Goal: Task Accomplishment & Management: Complete application form

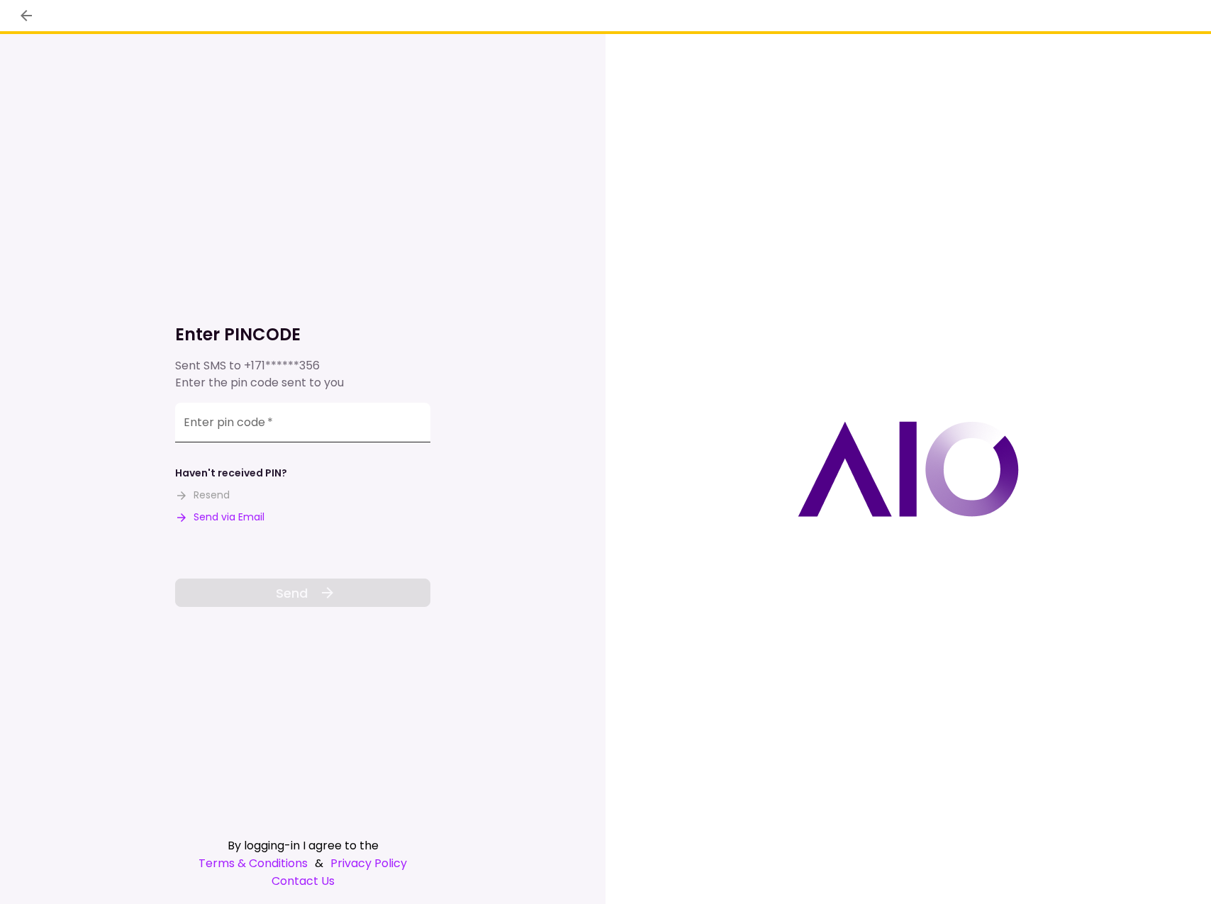
click at [308, 424] on input "Enter pin code   *" at bounding box center [302, 423] width 255 height 40
type input "******"
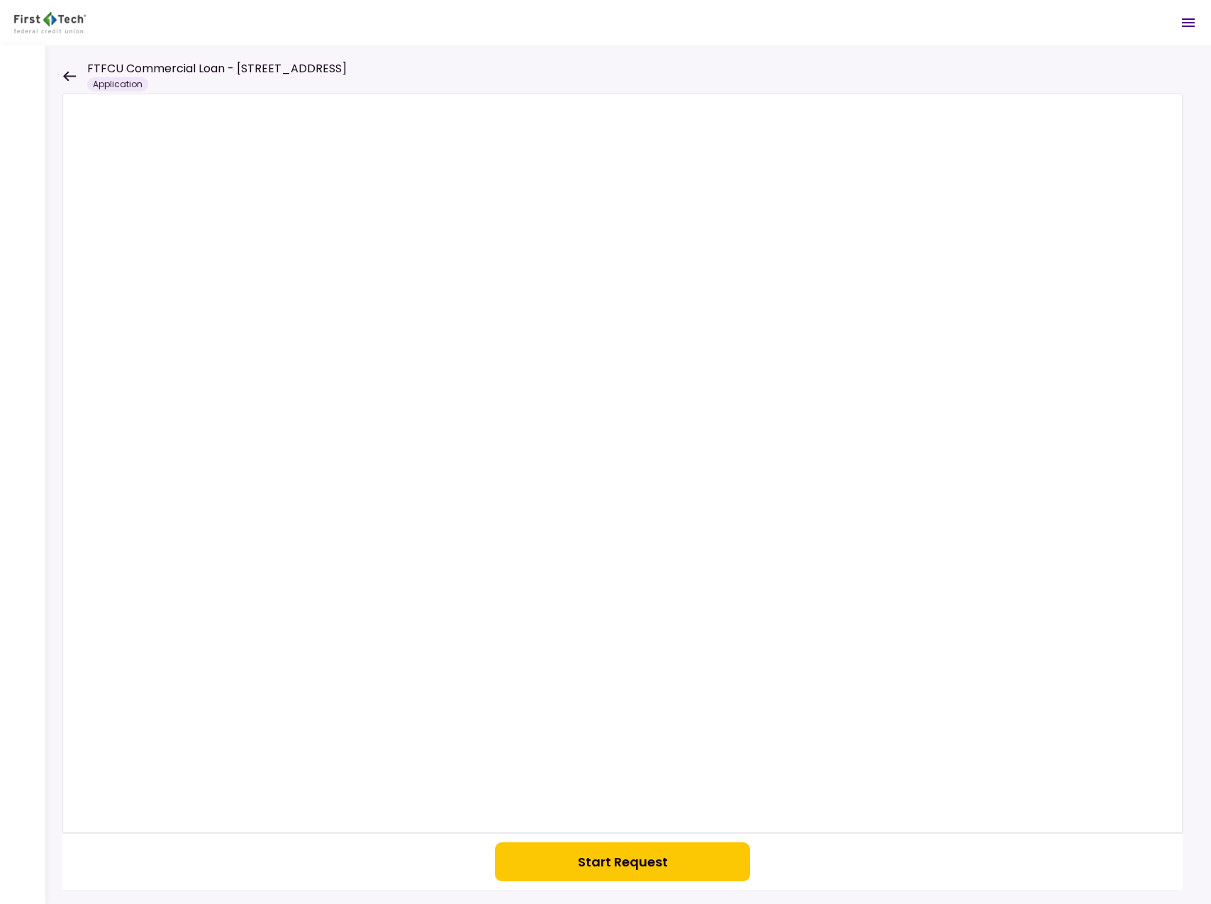
click at [668, 867] on button "Start Request" at bounding box center [622, 861] width 255 height 39
click at [1185, 30] on icon "Open menu" at bounding box center [1188, 22] width 17 height 17
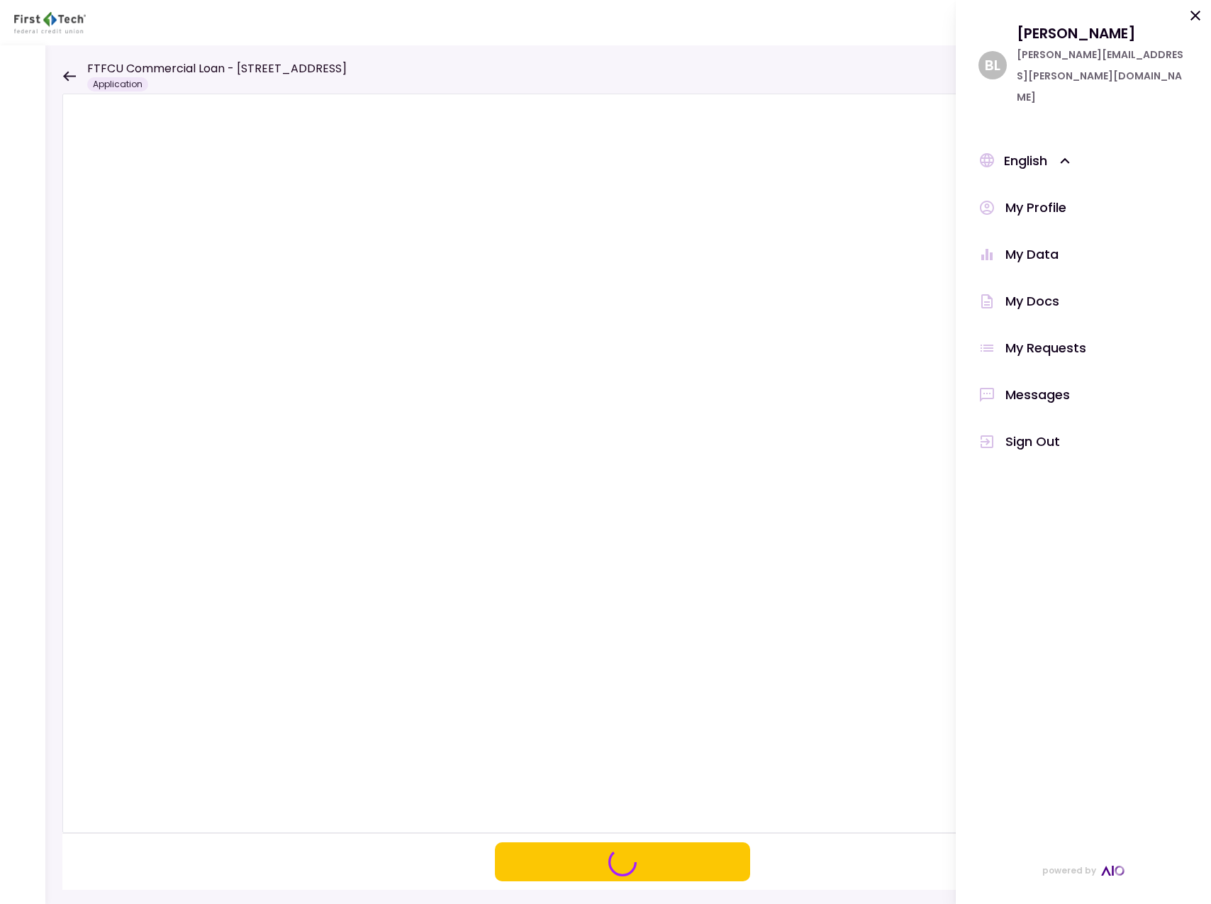
click at [1185, 30] on div "[PERSON_NAME] [PERSON_NAME] [PERSON_NAME][EMAIL_ADDRESS][PERSON_NAME][DOMAIN_NA…" at bounding box center [1083, 65] width 210 height 85
click at [1197, 4] on div "[PERSON_NAME] [PERSON_NAME] [PERSON_NAME][EMAIL_ADDRESS][PERSON_NAME][DOMAIN_NA…" at bounding box center [1083, 452] width 255 height 904
click at [1195, 11] on icon at bounding box center [1195, 15] width 17 height 17
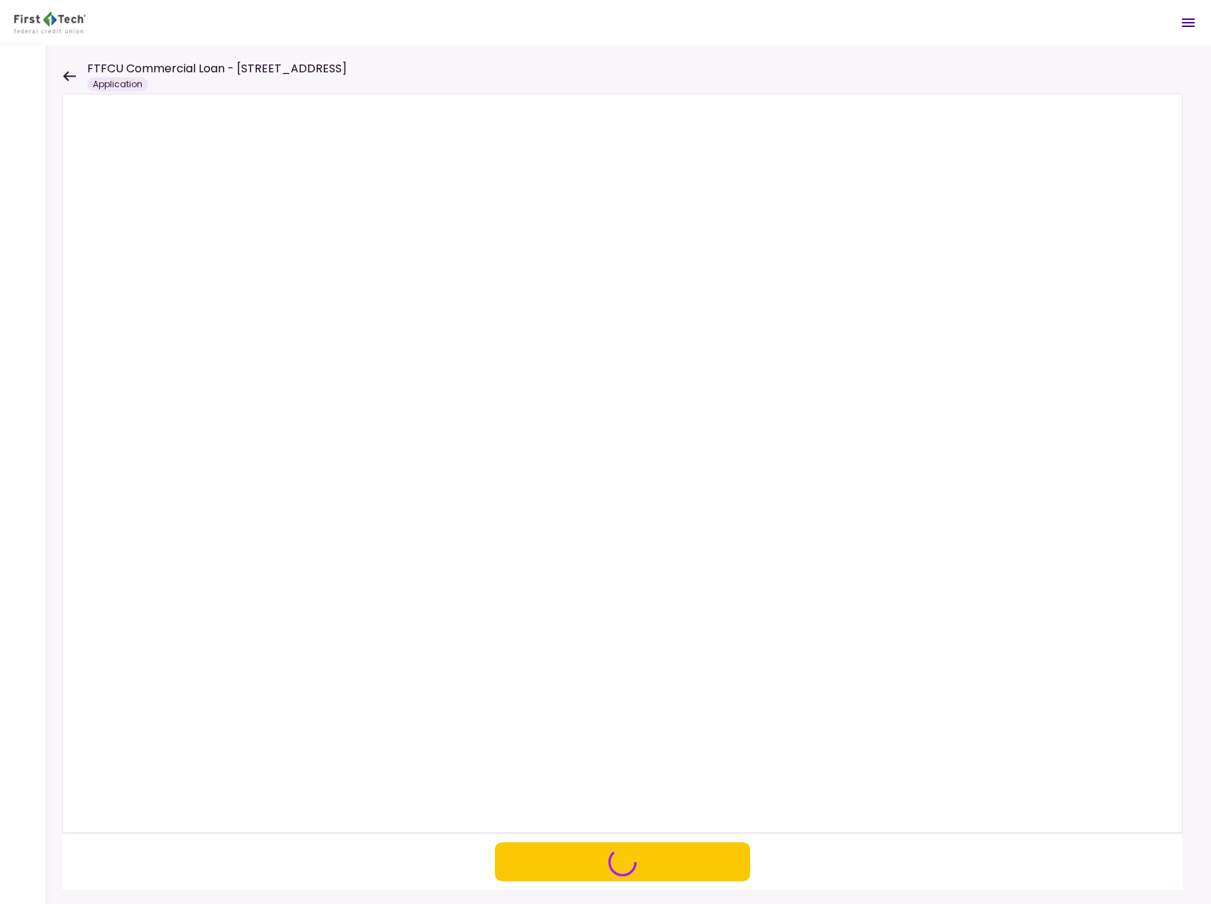
click at [62, 74] on icon at bounding box center [68, 76] width 13 height 11
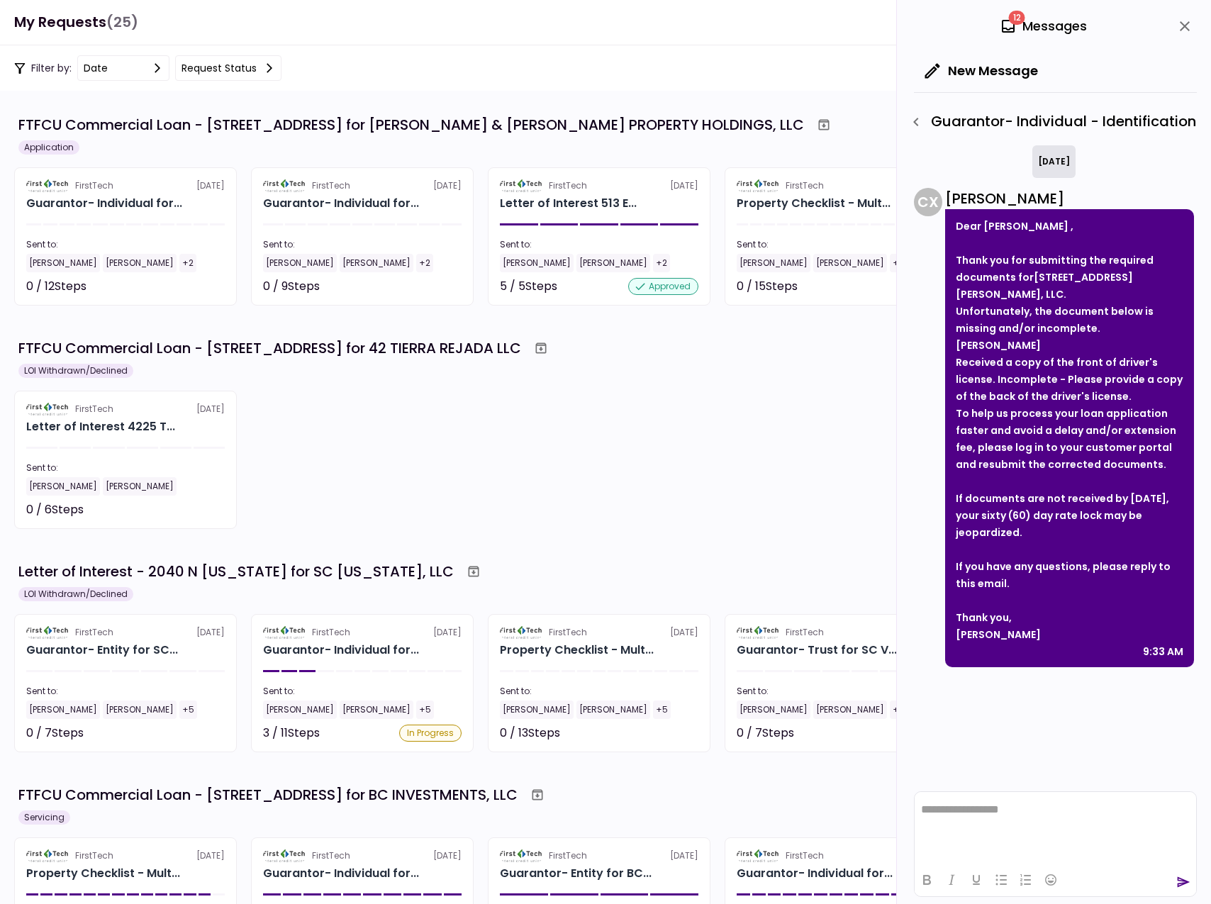
click at [1188, 18] on icon "close" at bounding box center [1184, 26] width 17 height 17
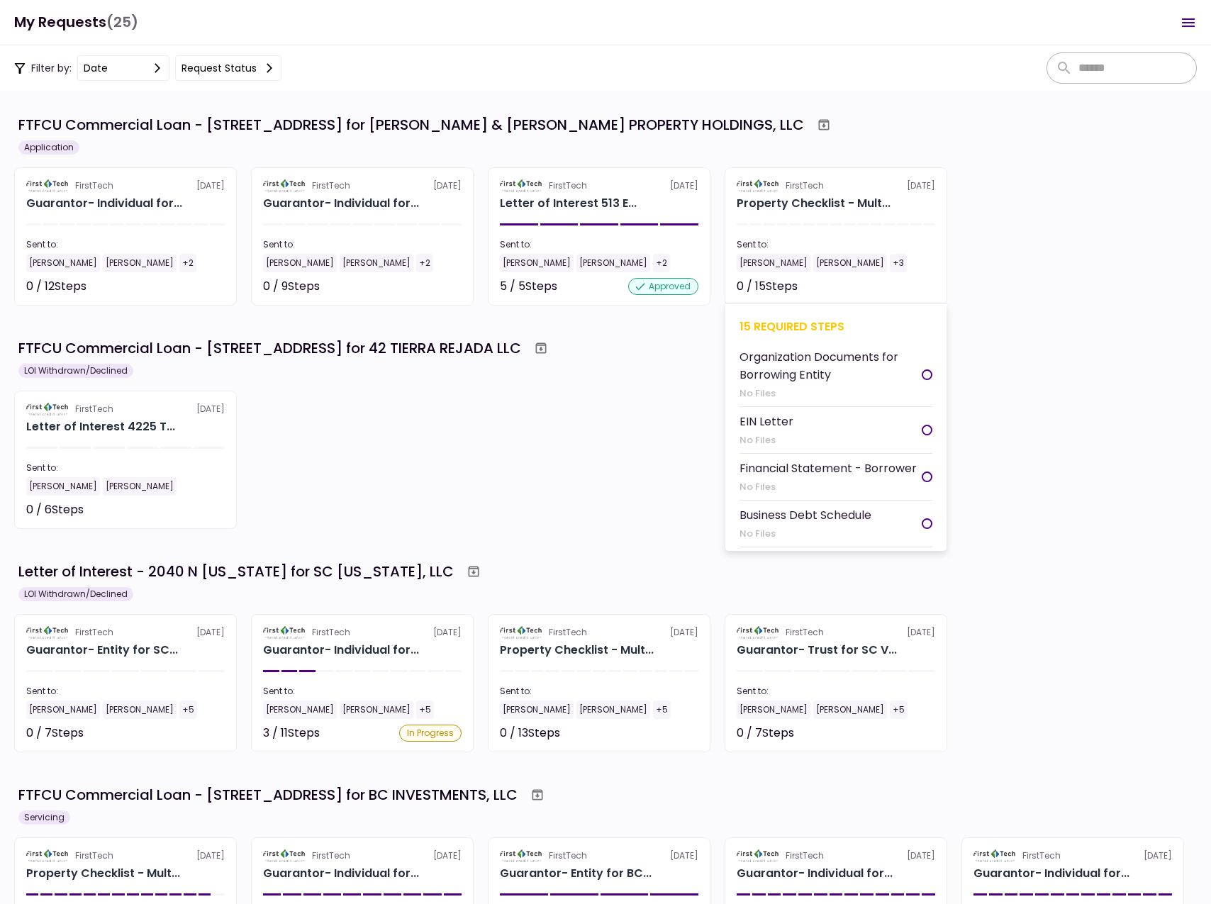
click at [847, 216] on section "FirstTech [DATE] Property Checklist - Mult... Sent to: [PERSON_NAME] [PERSON_NA…" at bounding box center [835, 236] width 223 height 138
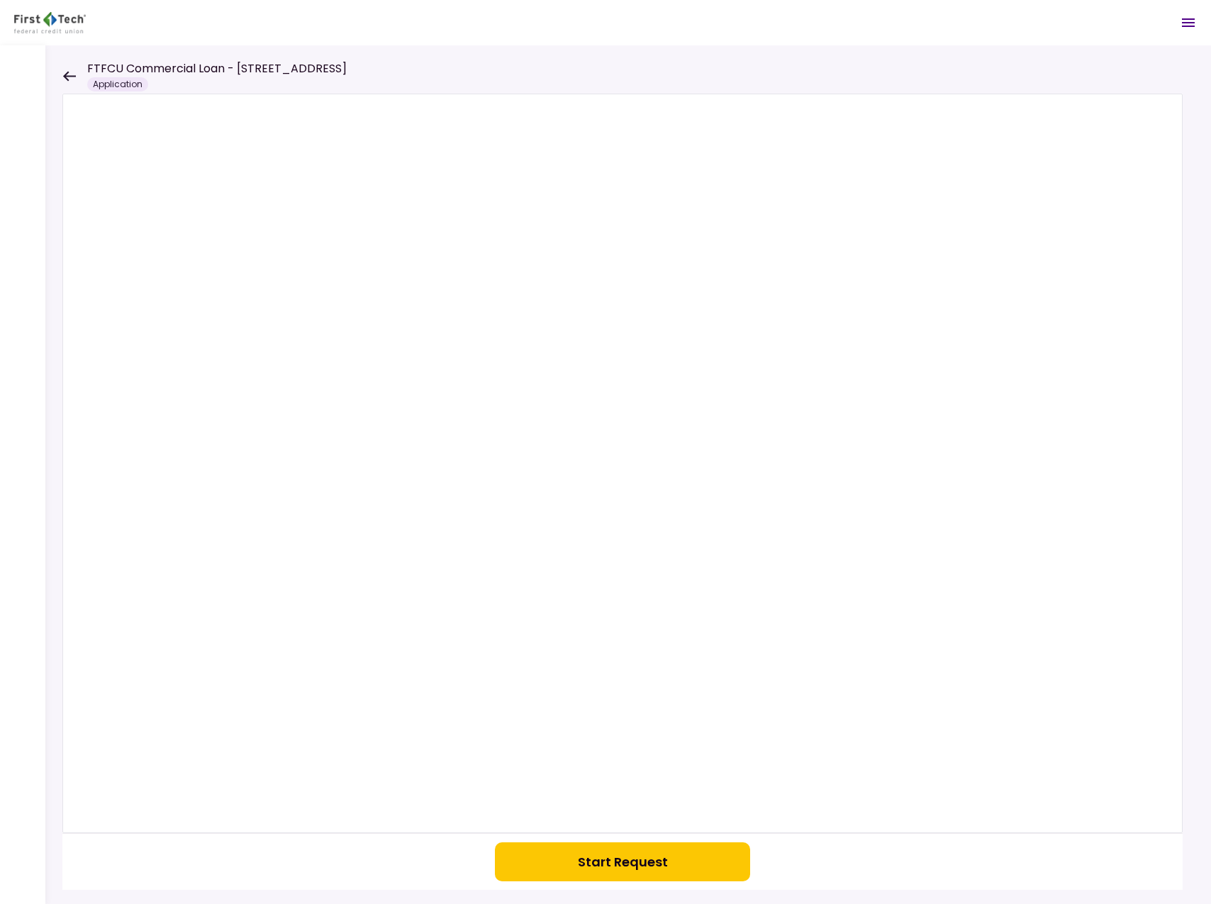
click at [645, 866] on button "Start Request" at bounding box center [622, 861] width 255 height 39
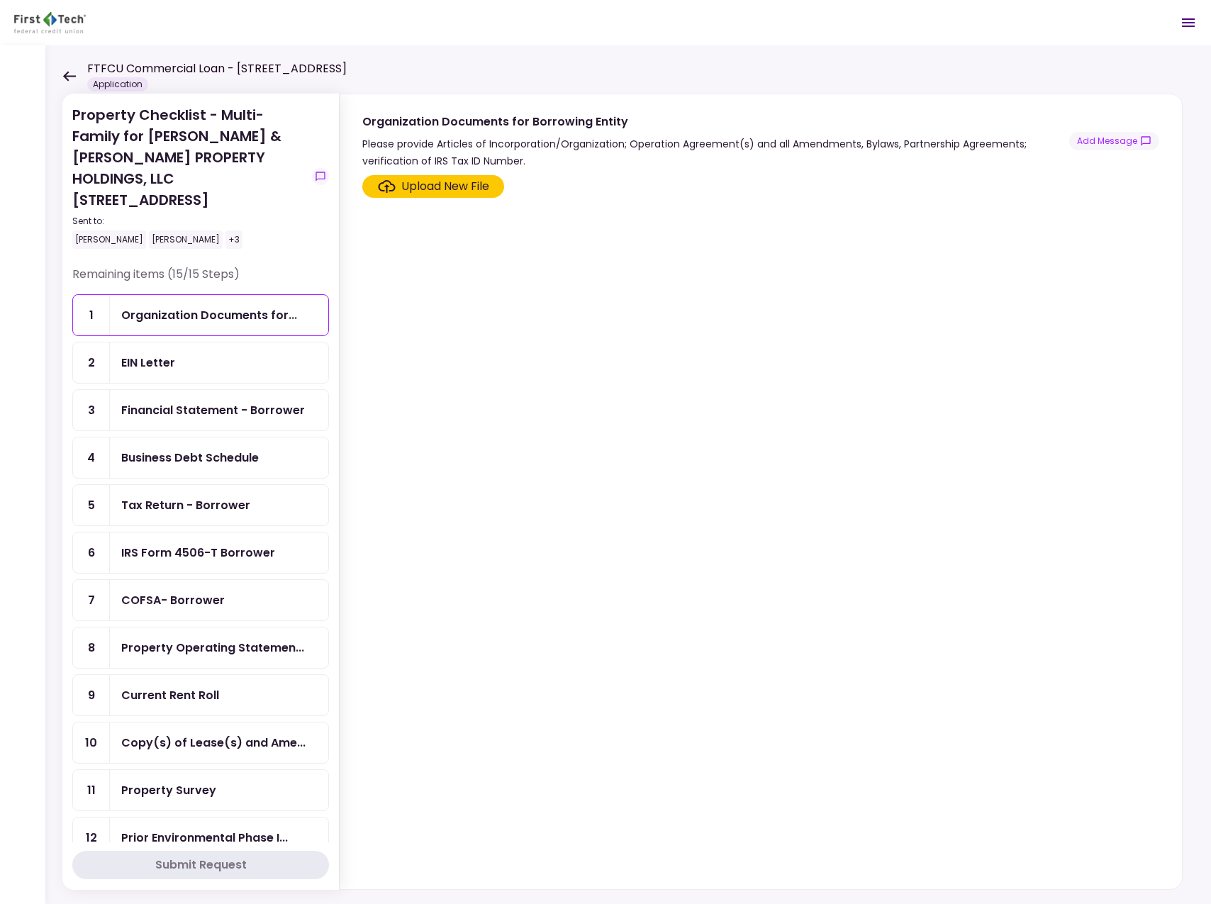
drag, startPoint x: 545, startPoint y: 559, endPoint x: 356, endPoint y: 538, distance: 190.4
click at [545, 559] on section "Upload New File" at bounding box center [760, 529] width 797 height 708
click at [212, 354] on div "EIN Letter" at bounding box center [219, 363] width 196 height 18
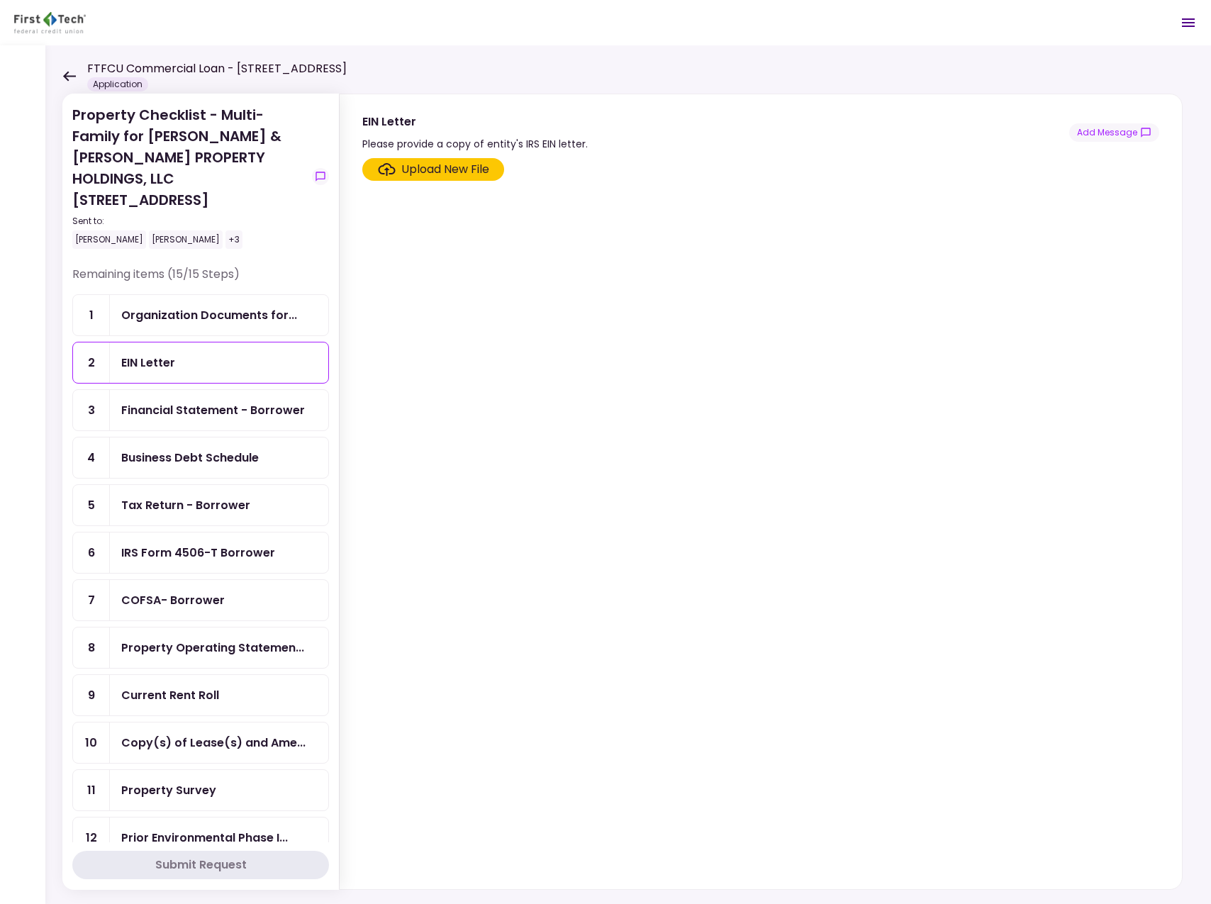
click at [209, 352] on div "EIN Letter" at bounding box center [219, 362] width 218 height 40
click at [218, 401] on div "Financial Statement - Borrower" at bounding box center [213, 410] width 184 height 18
click at [220, 437] on link "4 Business Debt Schedule" at bounding box center [200, 458] width 257 height 42
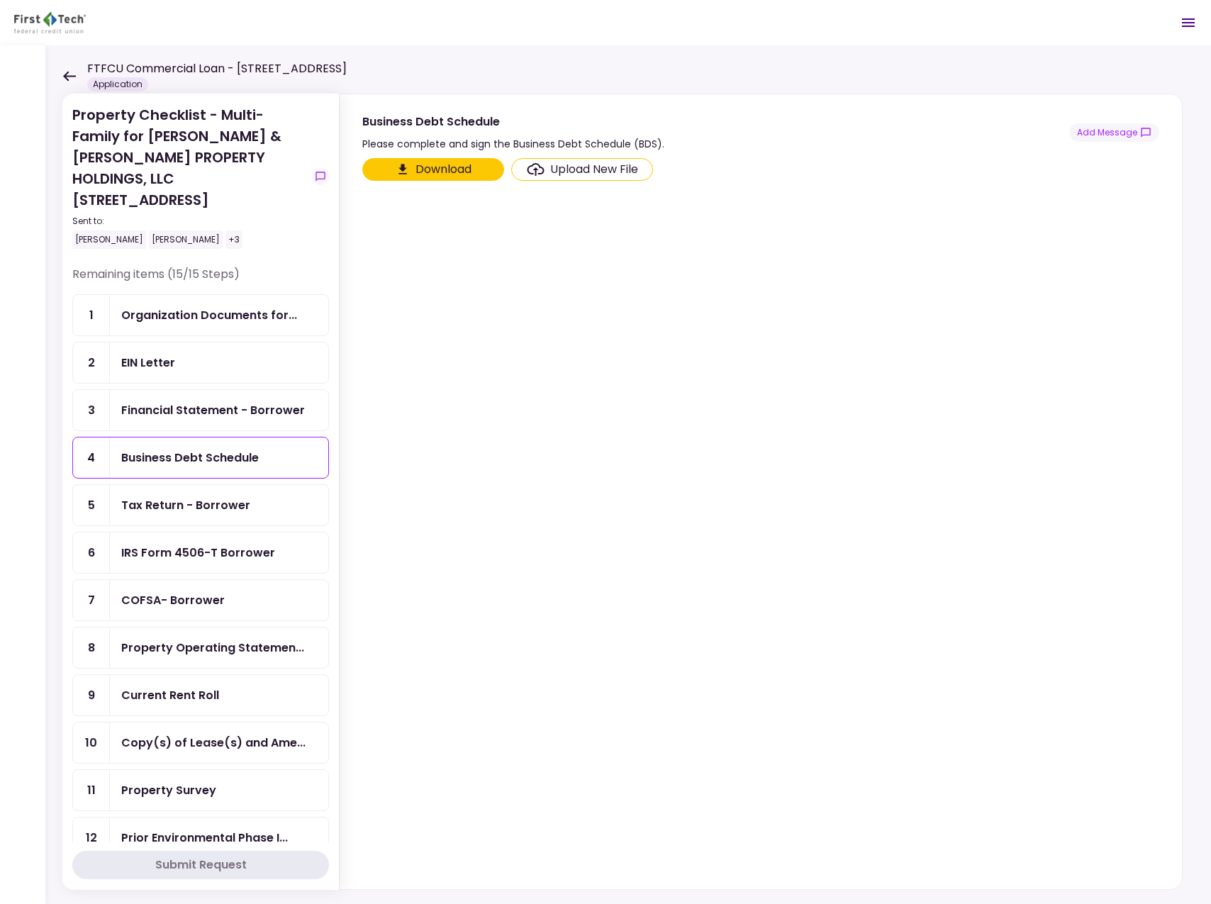
click at [223, 496] on div "Tax Return - Borrower" at bounding box center [185, 505] width 129 height 18
click at [223, 532] on div "IRS Form 4506-T Borrower" at bounding box center [219, 552] width 218 height 40
click at [224, 580] on div "COFSA- Borrower" at bounding box center [219, 600] width 218 height 40
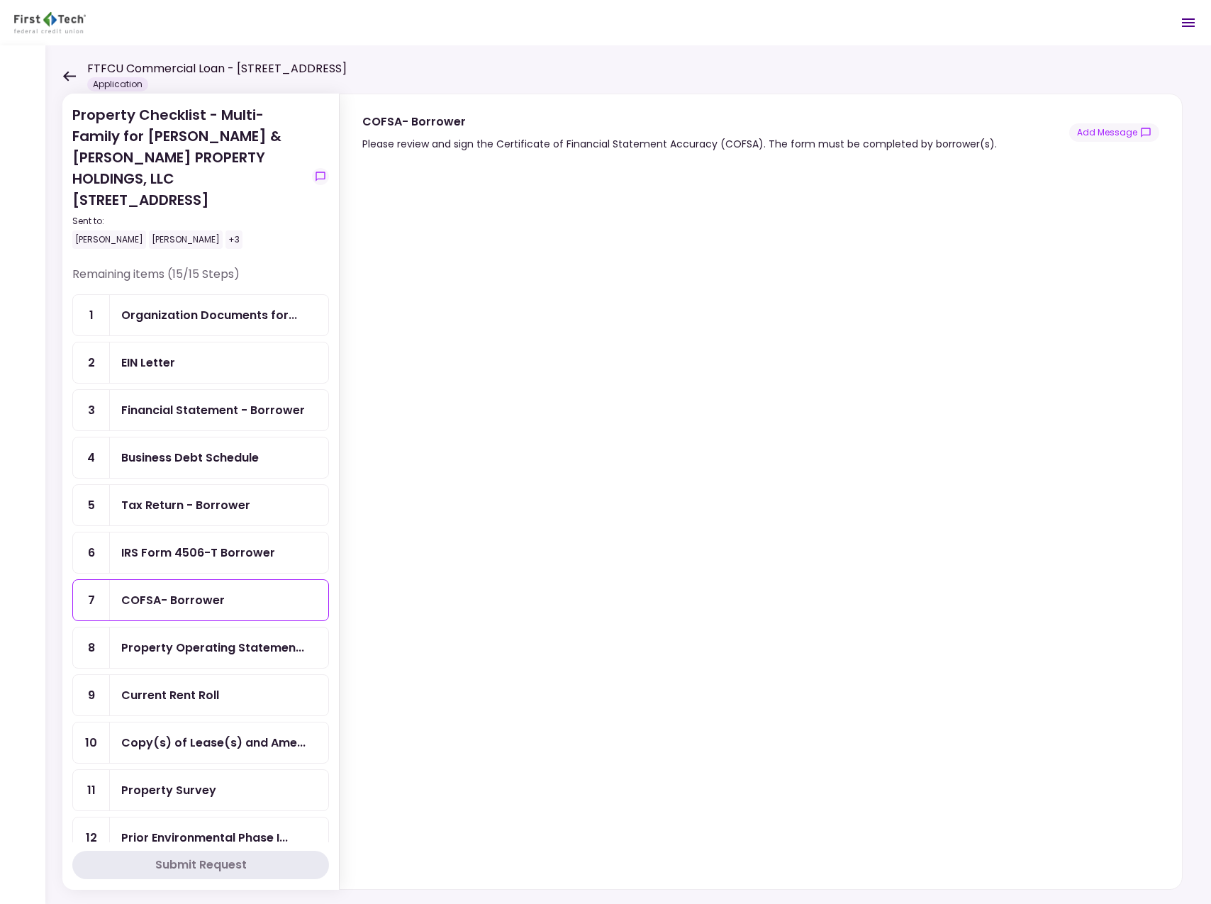
click at [71, 75] on icon at bounding box center [69, 76] width 13 height 10
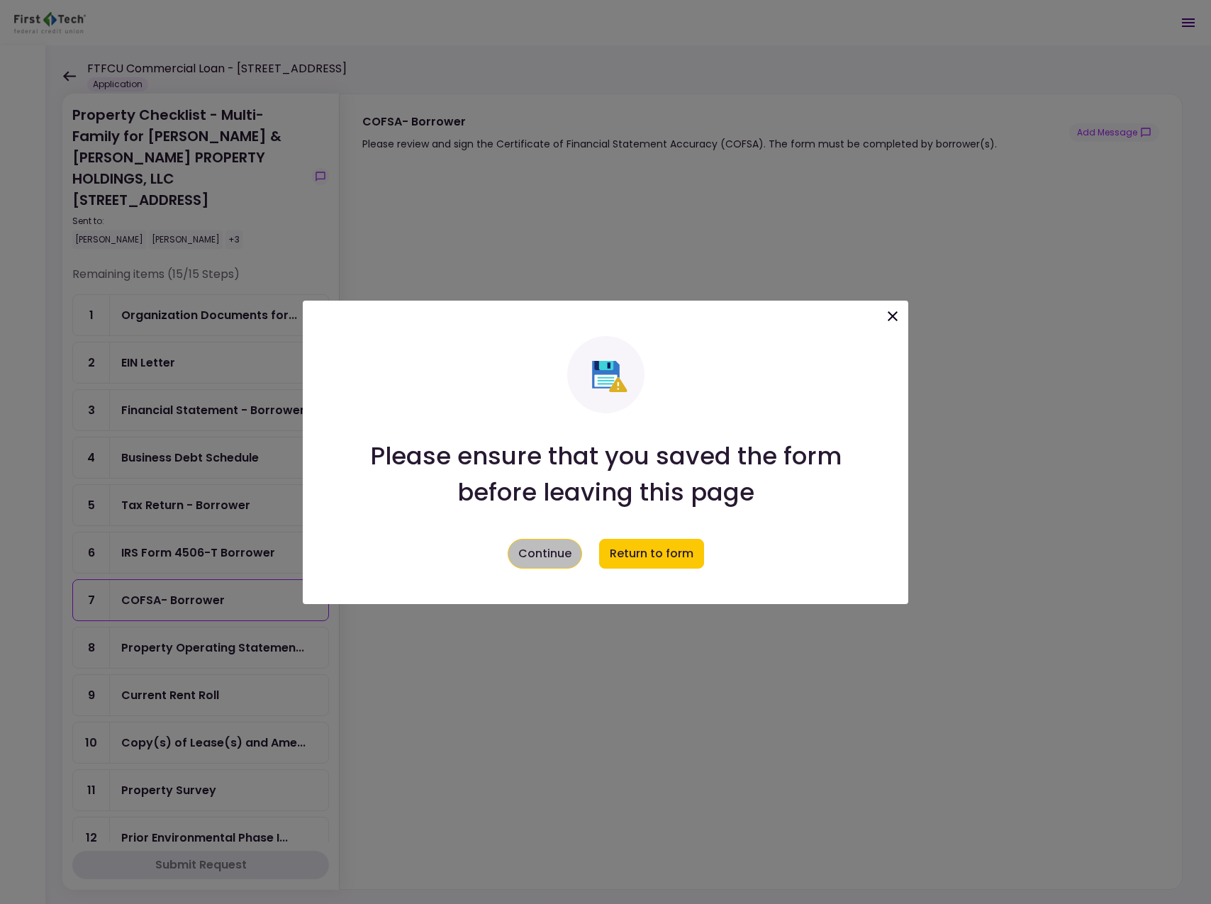
click at [544, 554] on button "Continue" at bounding box center [545, 554] width 74 height 30
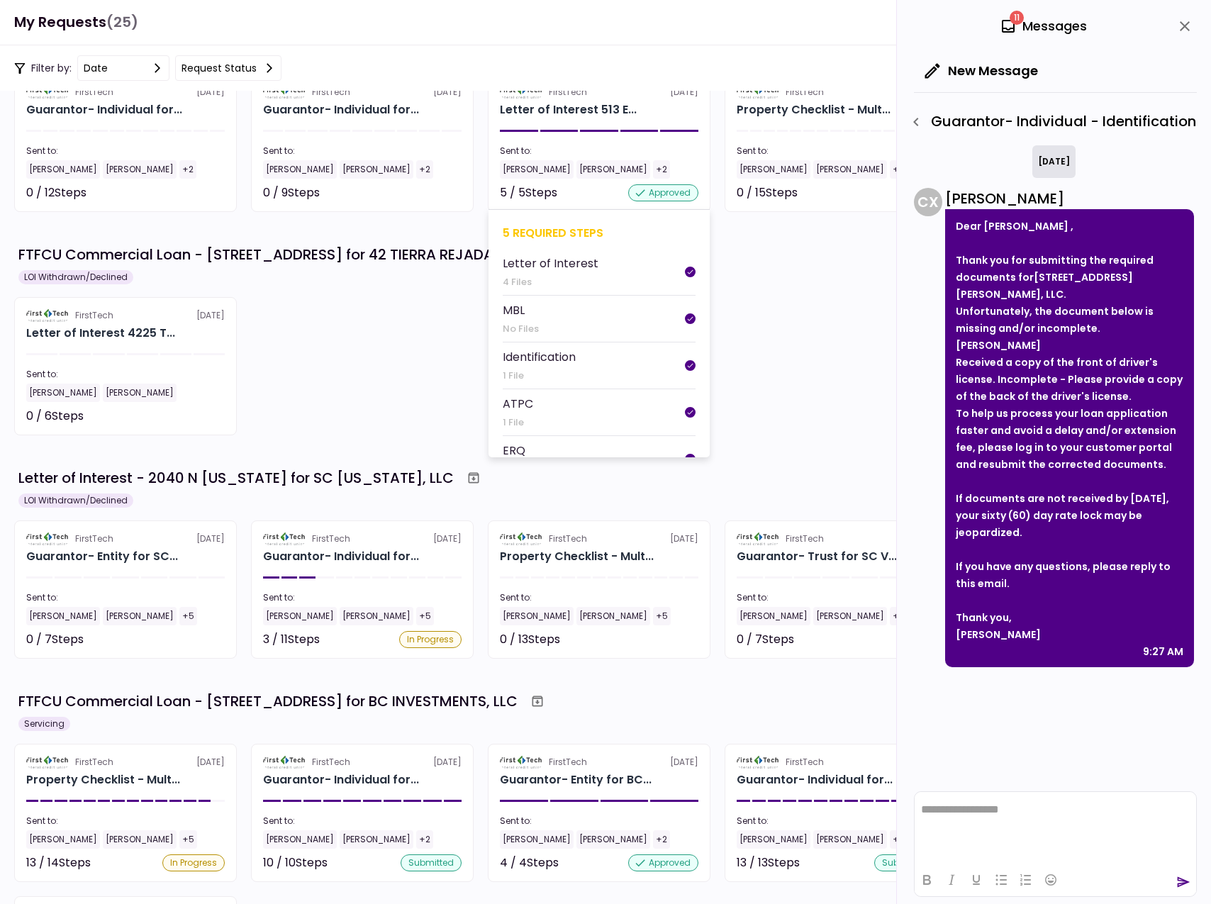
scroll to position [142, 0]
